Goal: Information Seeking & Learning: Find specific fact

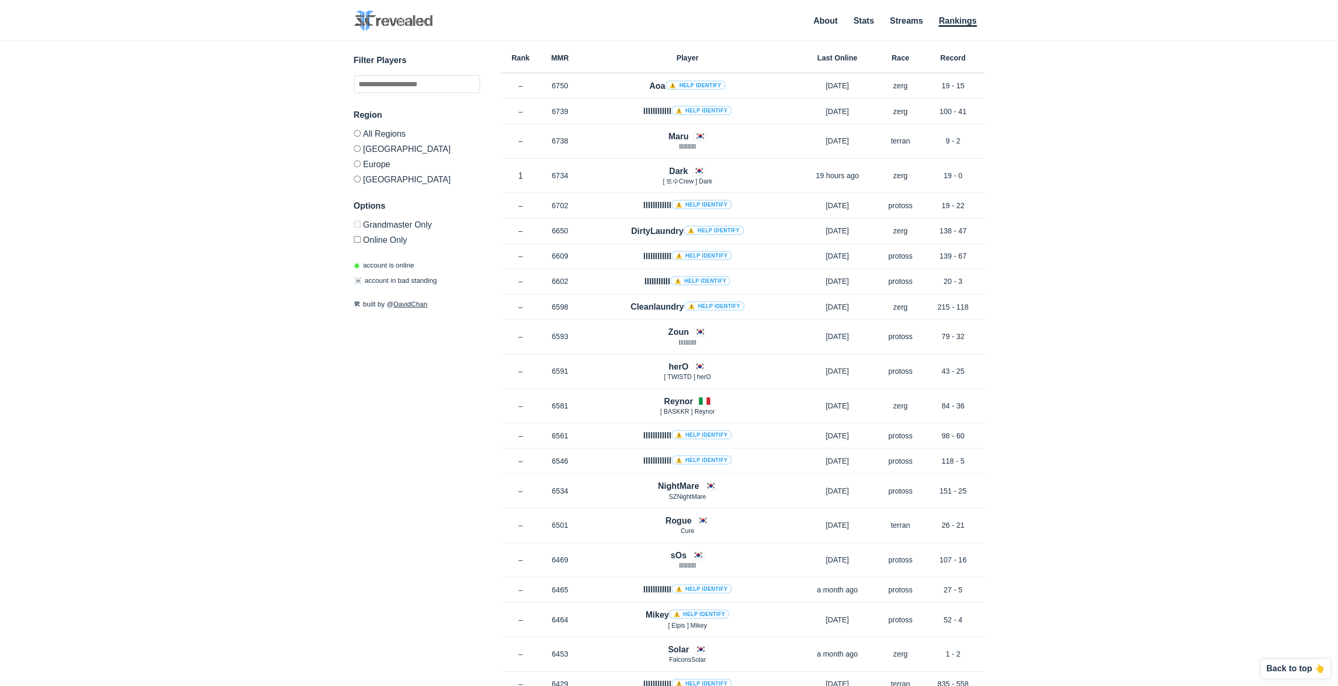
click at [1090, 153] on div "✕ Filter Players Region All Regions [GEOGRAPHIC_DATA] [GEOGRAPHIC_DATA] [GEOGRA…" at bounding box center [669, 350] width 1317 height 619
click at [1084, 126] on div "✕ Filter Players Region All Regions [GEOGRAPHIC_DATA] [GEOGRAPHIC_DATA] [GEOGRA…" at bounding box center [669, 350] width 1317 height 619
drag, startPoint x: 1084, startPoint y: 126, endPoint x: 1075, endPoint y: 103, distance: 24.5
click at [1075, 103] on div "✕ Filter Players Region All Regions [GEOGRAPHIC_DATA] [GEOGRAPHIC_DATA] [GEOGRA…" at bounding box center [669, 350] width 1317 height 619
click at [462, 89] on input "text" at bounding box center [417, 84] width 126 height 18
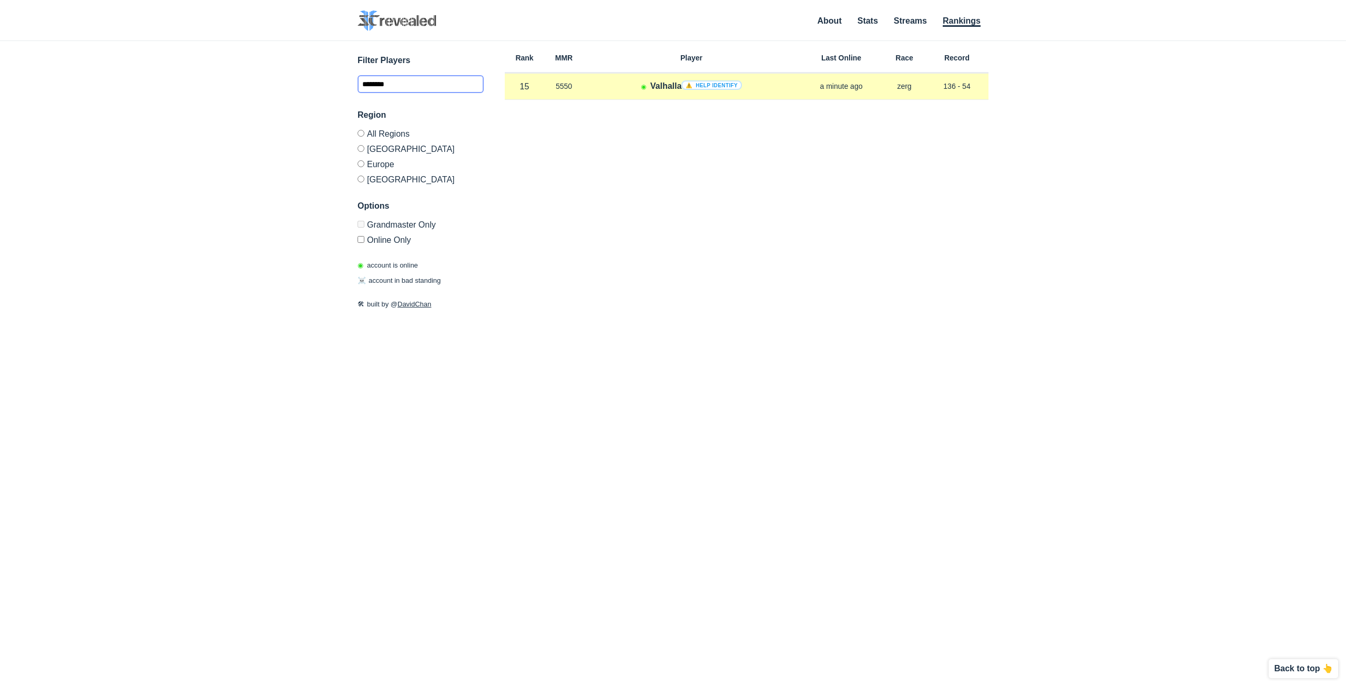
type input "********"
click at [659, 86] on h4 "Valhalla ⚠️ Help identify" at bounding box center [695, 86] width 91 height 12
click at [563, 83] on p "5550" at bounding box center [563, 86] width 39 height 11
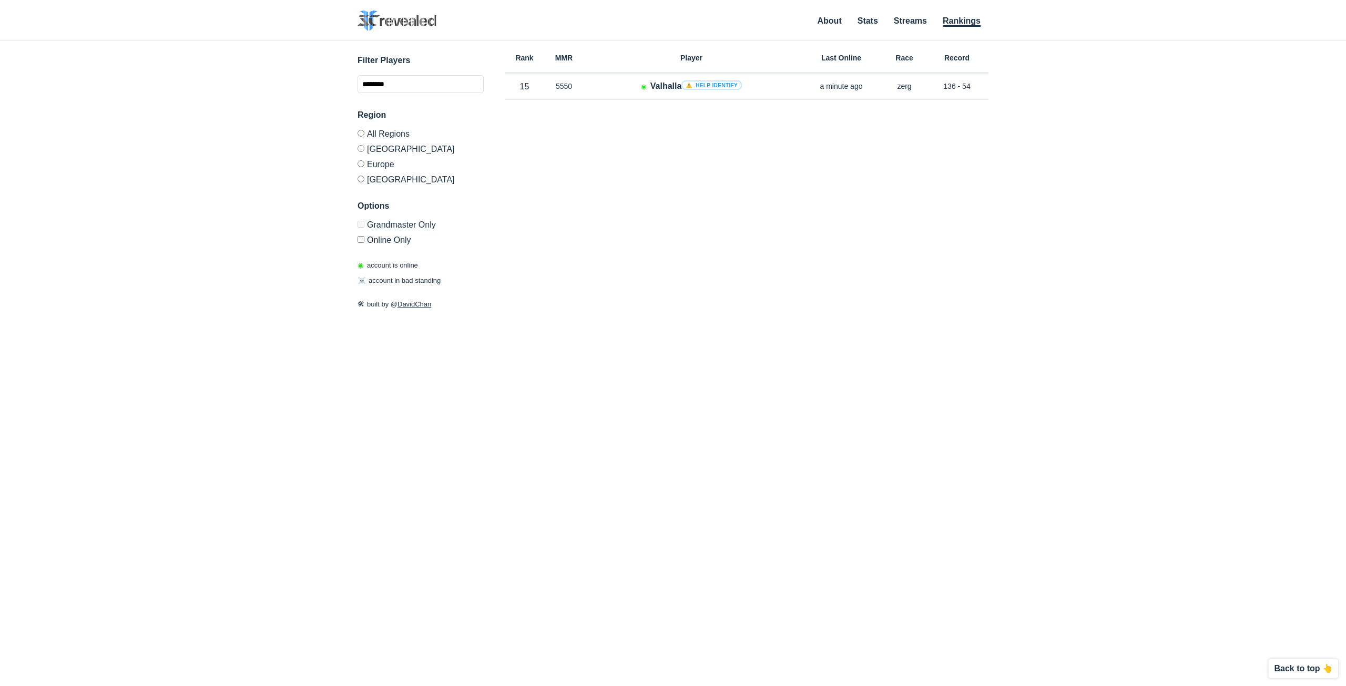
click at [625, 201] on div "Rank MMR Region Player Last Online Race Record Rank 15 in KR MMR 5550 Region KR…" at bounding box center [747, 324] width 484 height 566
